Goal: Task Accomplishment & Management: Manage account settings

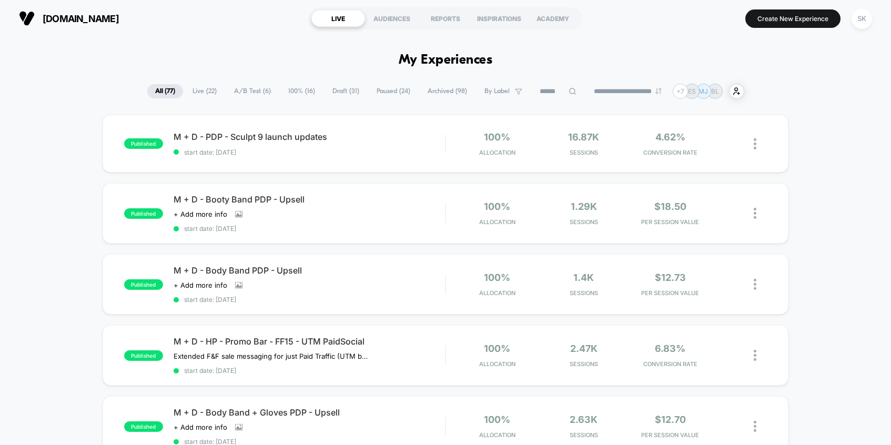
click at [247, 93] on span "A/B Test ( 6 )" at bounding box center [252, 91] width 53 height 14
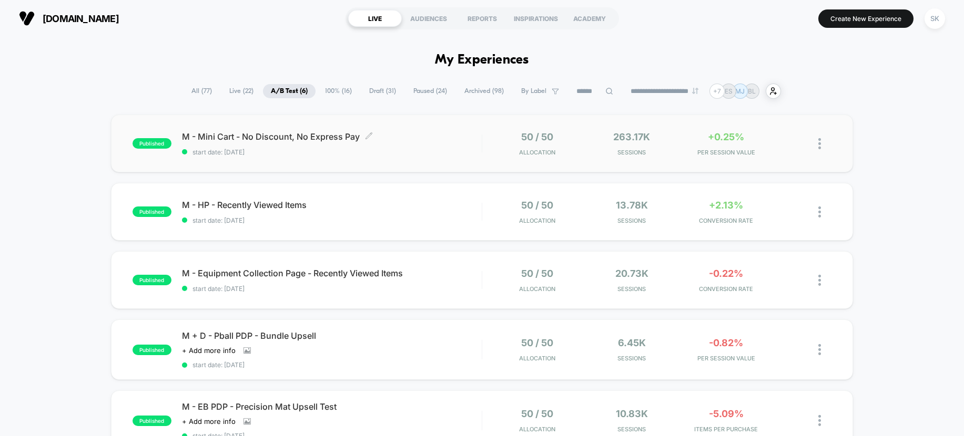
click at [390, 143] on div "M - Mini Cart - No Discount, No Express Pay Click to edit experience details Cl…" at bounding box center [332, 143] width 300 height 25
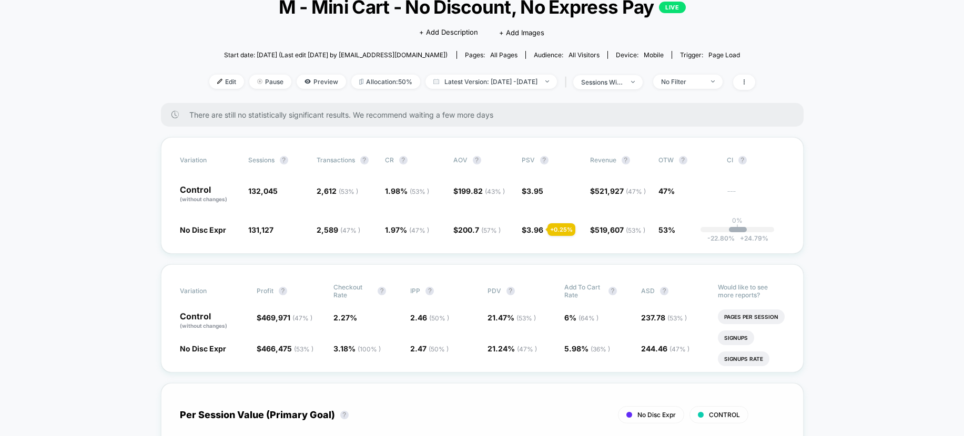
scroll to position [76, 0]
click at [249, 77] on span "Pause" at bounding box center [270, 81] width 42 height 14
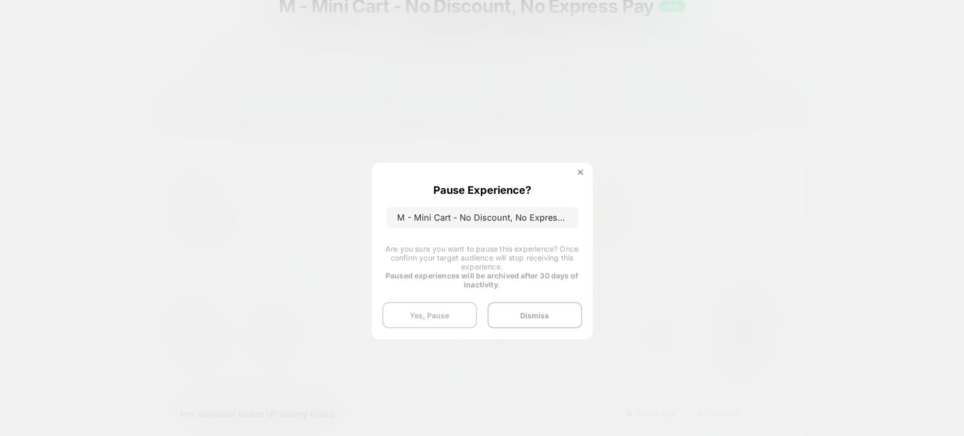
click at [423, 314] on button "Yes, Pause" at bounding box center [429, 315] width 95 height 26
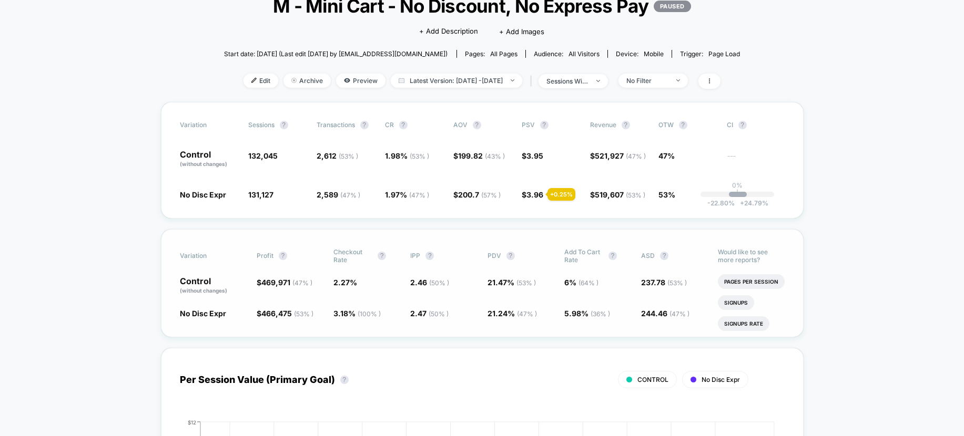
scroll to position [0, 0]
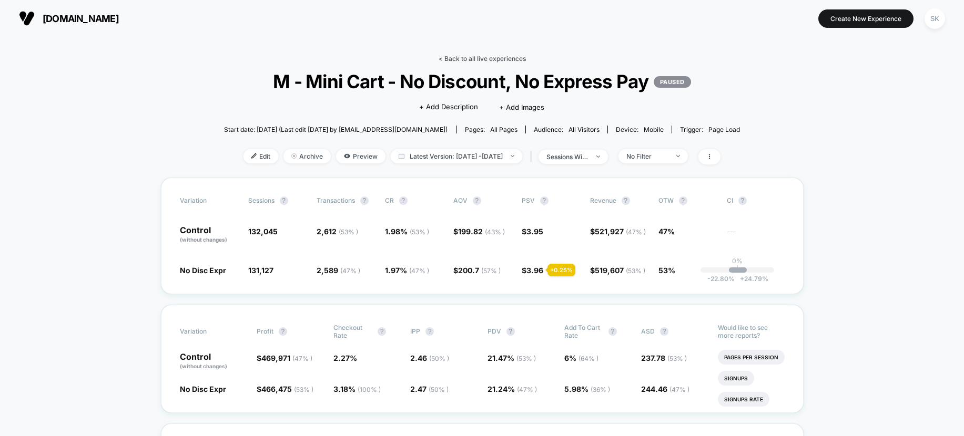
click at [475, 58] on link "< Back to all live experiences" at bounding box center [481, 59] width 87 height 8
